Goal: Transaction & Acquisition: Obtain resource

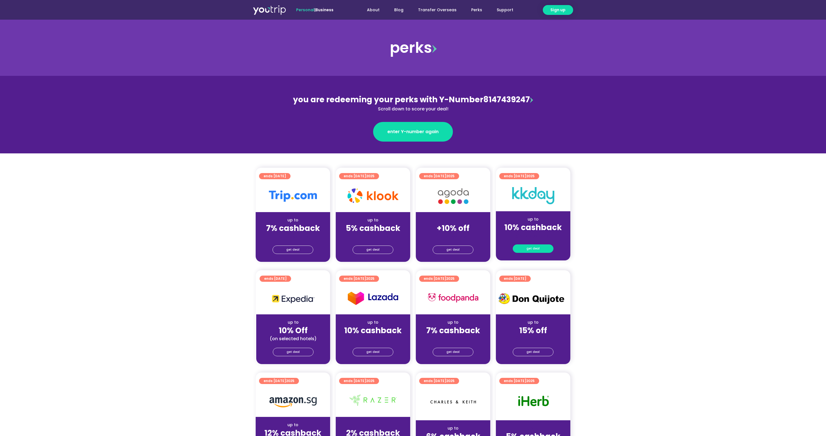
click at [531, 250] on span "get deal" at bounding box center [532, 249] width 13 height 8
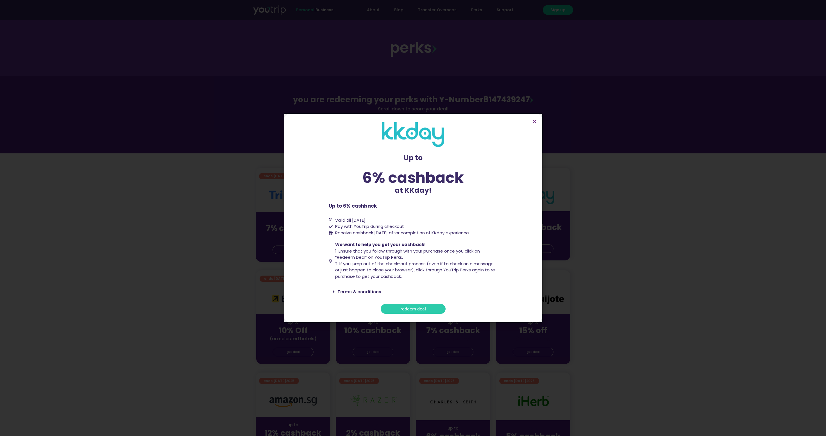
click at [412, 310] on span "redeem deal" at bounding box center [413, 309] width 26 height 4
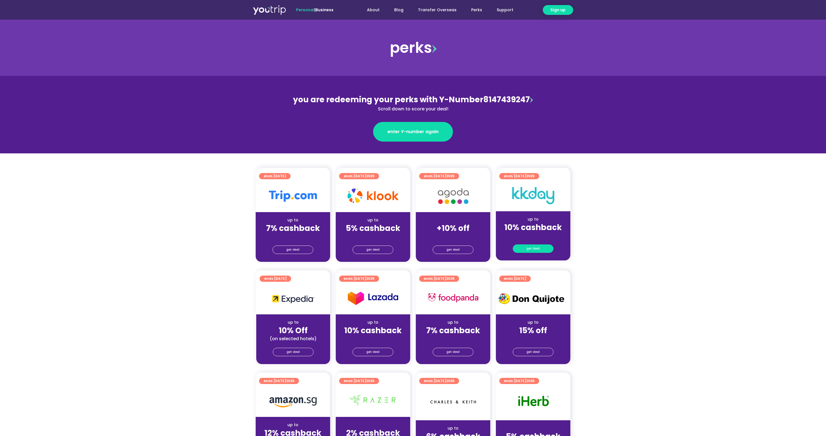
click at [531, 249] on span "get deal" at bounding box center [532, 249] width 13 height 8
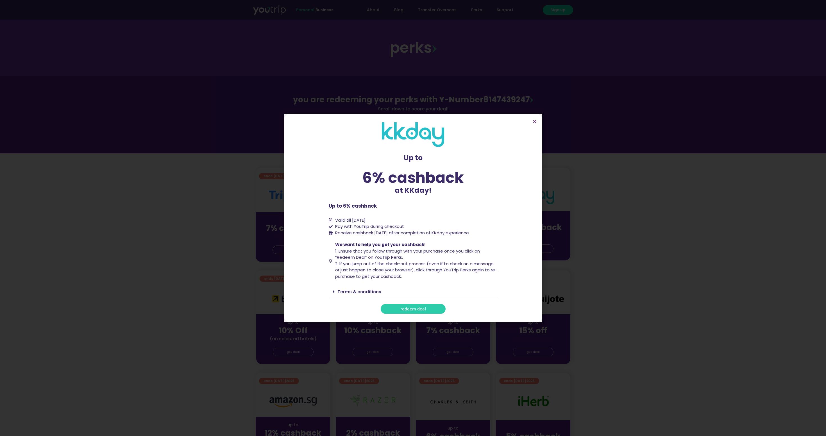
click at [358, 292] on link "Terms & conditions" at bounding box center [359, 292] width 44 height 6
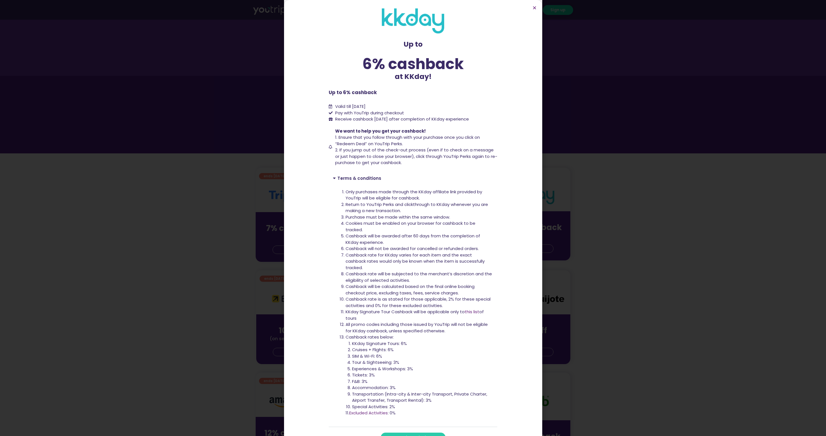
click at [404, 433] on link "redeem deal" at bounding box center [413, 438] width 65 height 10
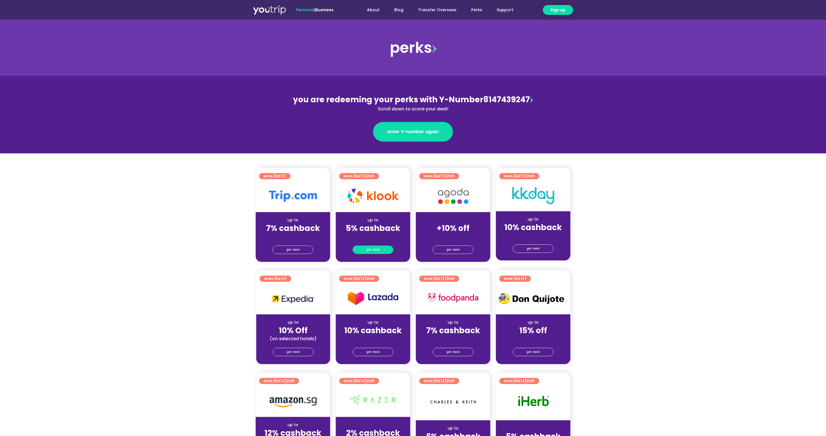
click at [378, 251] on span "get deal" at bounding box center [372, 250] width 13 height 8
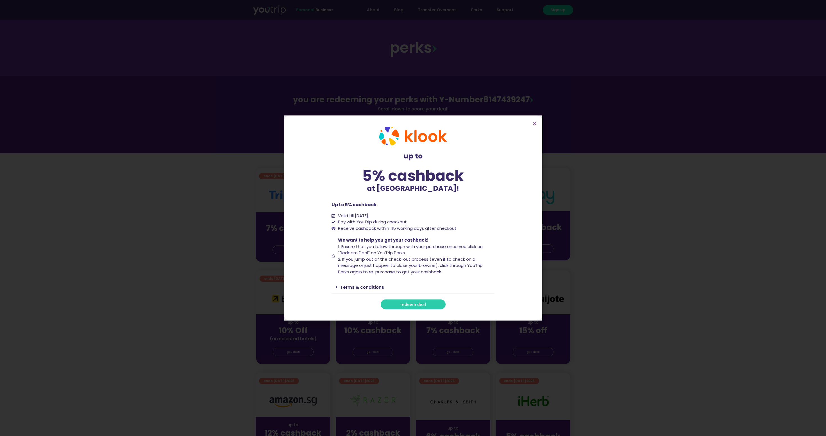
click at [371, 290] on link "Terms & conditions" at bounding box center [362, 287] width 44 height 6
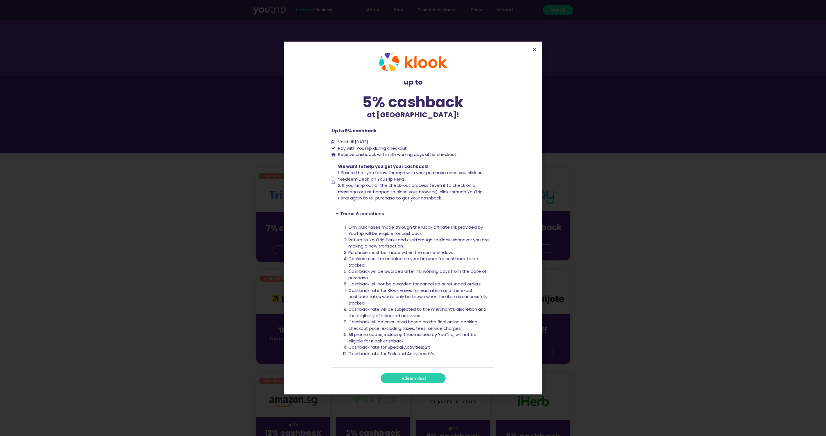
click at [407, 376] on span "redeem deal" at bounding box center [413, 378] width 26 height 4
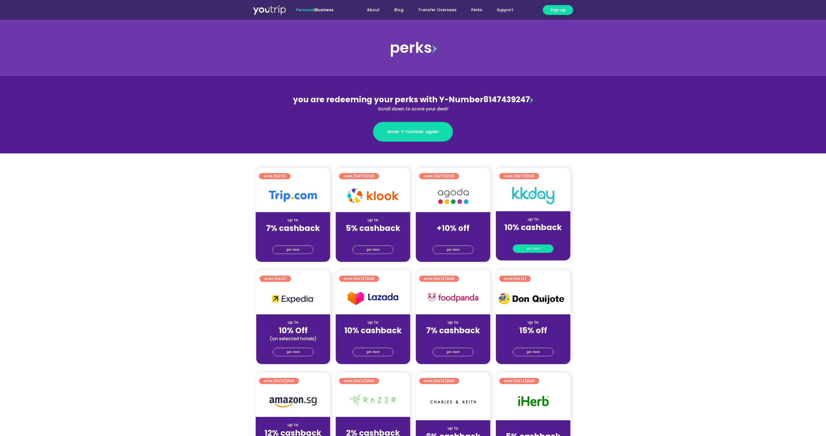
click at [532, 247] on span "get deal" at bounding box center [532, 249] width 13 height 8
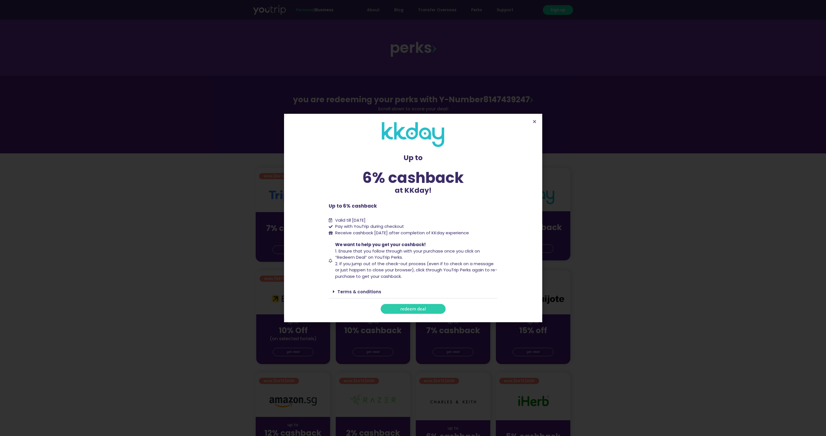
click at [416, 305] on link "redeem deal" at bounding box center [413, 309] width 65 height 10
